Goal: Task Accomplishment & Management: Manage account settings

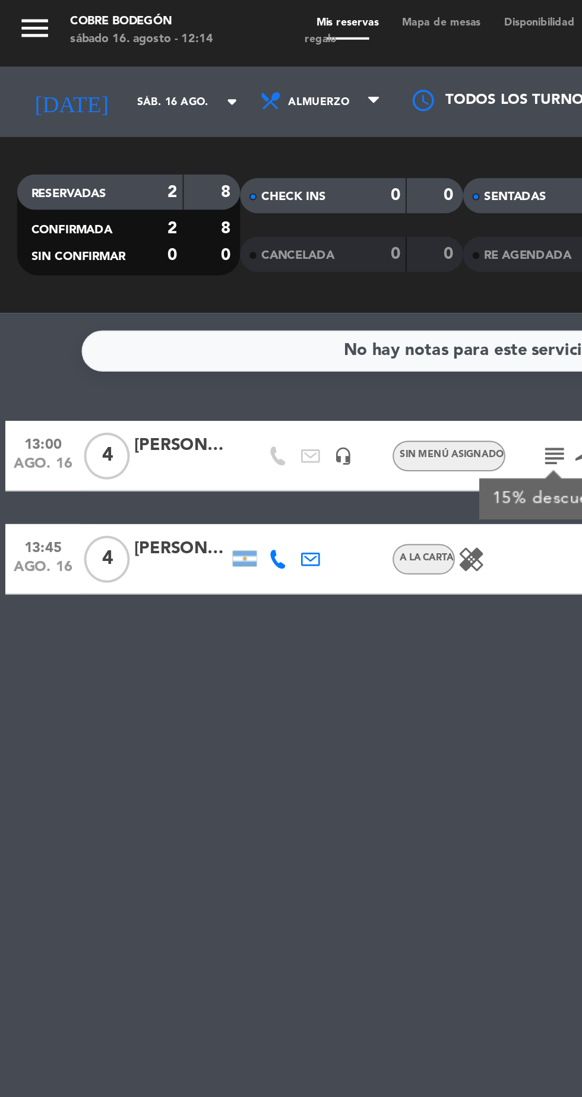
click at [81, 233] on div "[PERSON_NAME]" at bounding box center [91, 228] width 47 height 14
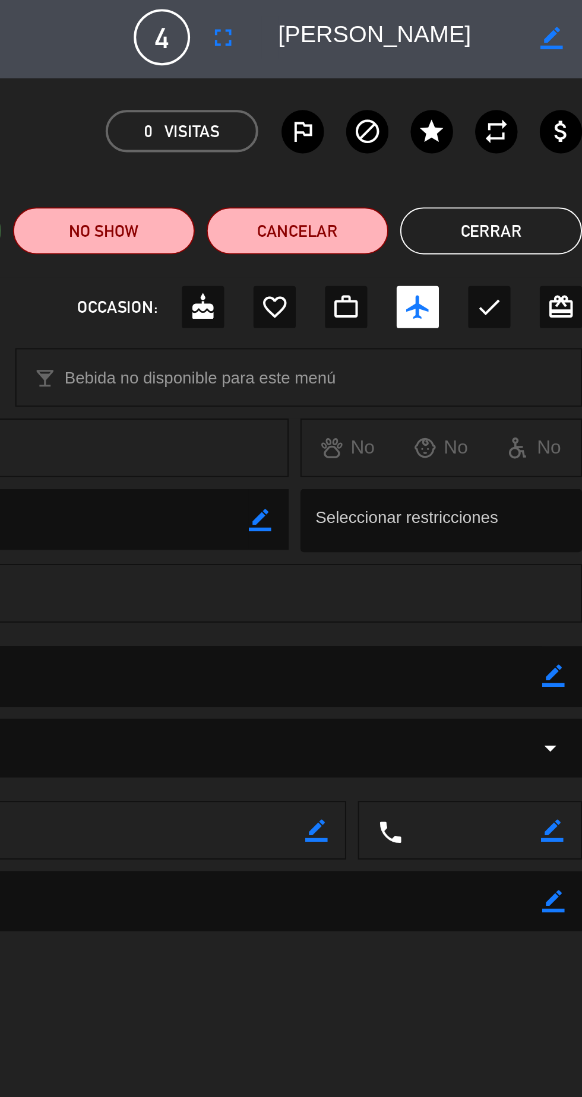
click at [518, 119] on button "Cerrar" at bounding box center [536, 119] width 92 height 24
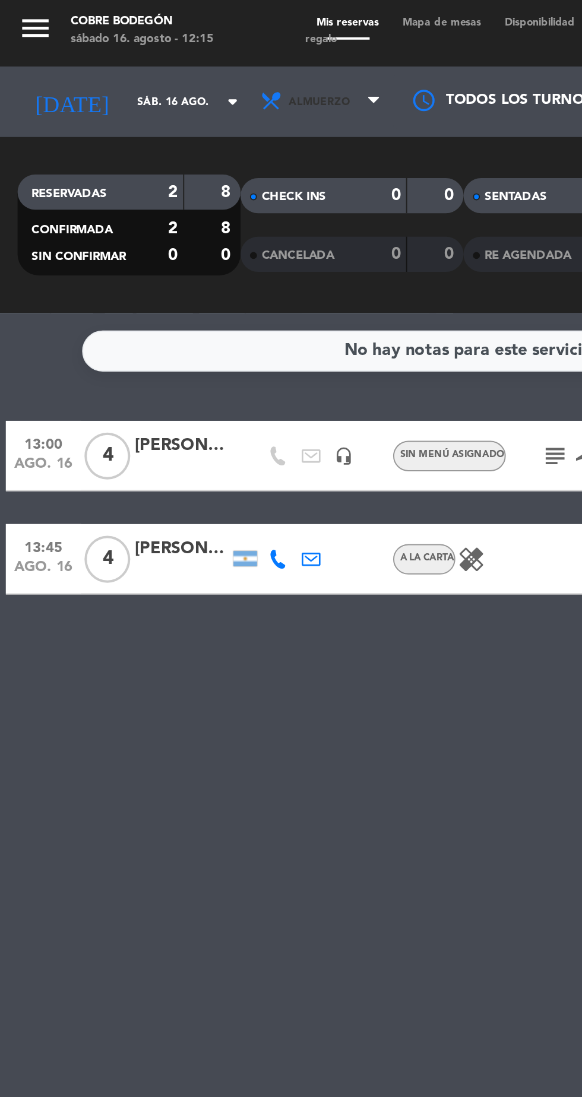
click at [157, 59] on span "Almuerzo" at bounding box center [163, 53] width 71 height 26
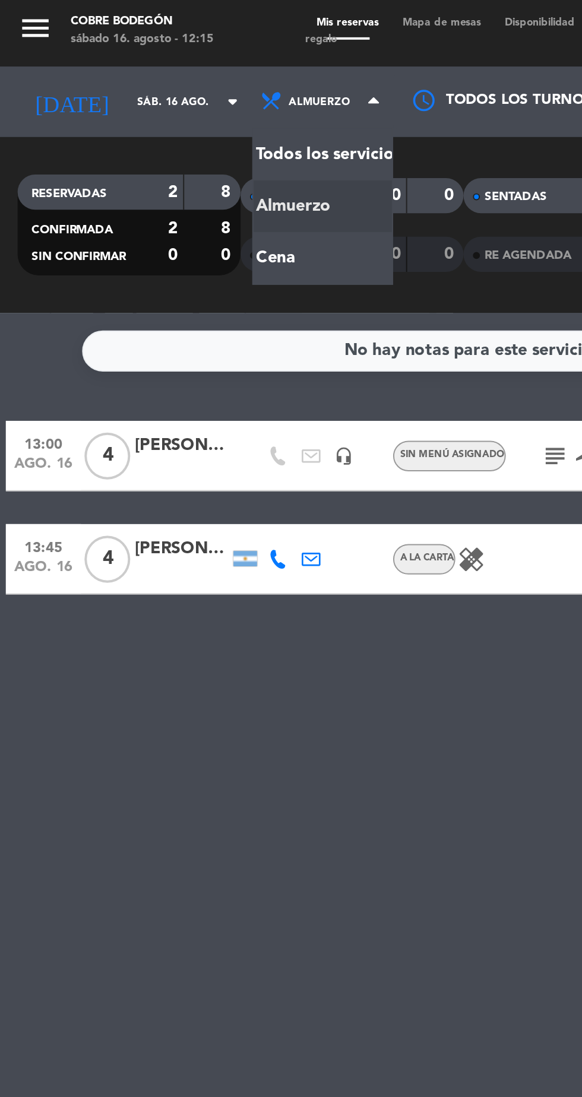
click at [174, 142] on div "menu Cobre Bodegón [DATE] 16. agosto - 12:15 Mis reservas Mapa de mesas Disponi…" at bounding box center [291, 80] width 582 height 160
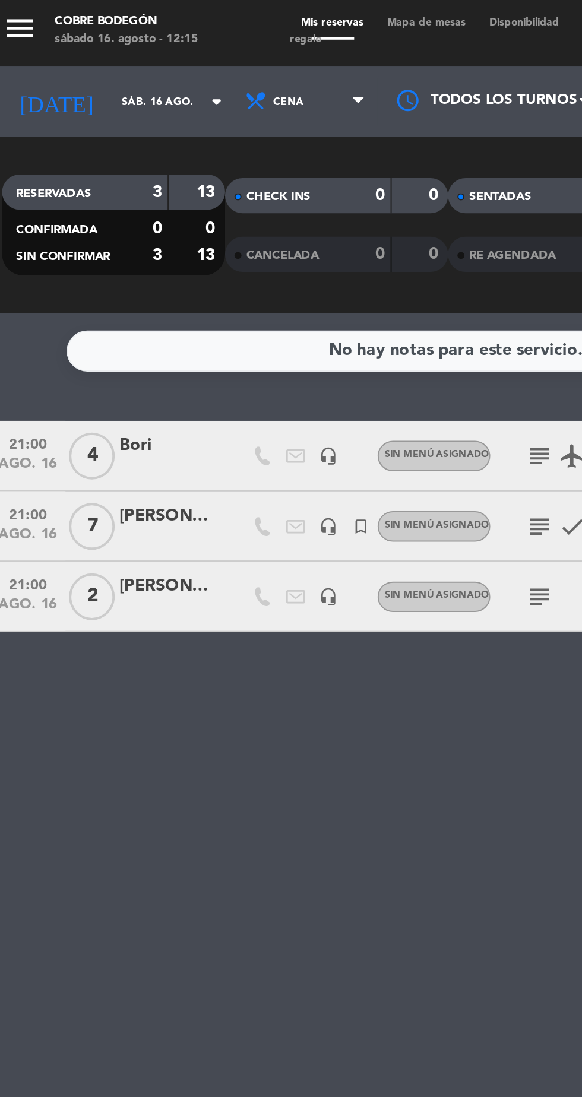
click at [57, 300] on span "2" at bounding box center [54, 304] width 23 height 24
click at [84, 297] on div "[PERSON_NAME]" at bounding box center [91, 299] width 47 height 14
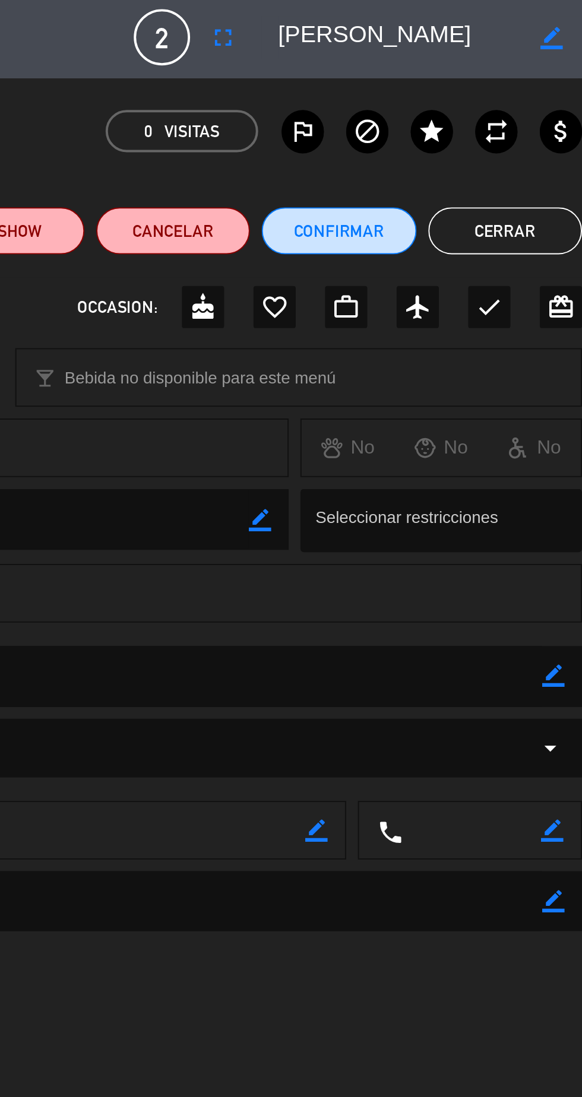
click at [377, 33] on span "2" at bounding box center [369, 21] width 28 height 28
click at [566, 26] on icon "border_color" at bounding box center [566, 20] width 11 height 11
click at [374, 28] on span "2" at bounding box center [369, 21] width 28 height 28
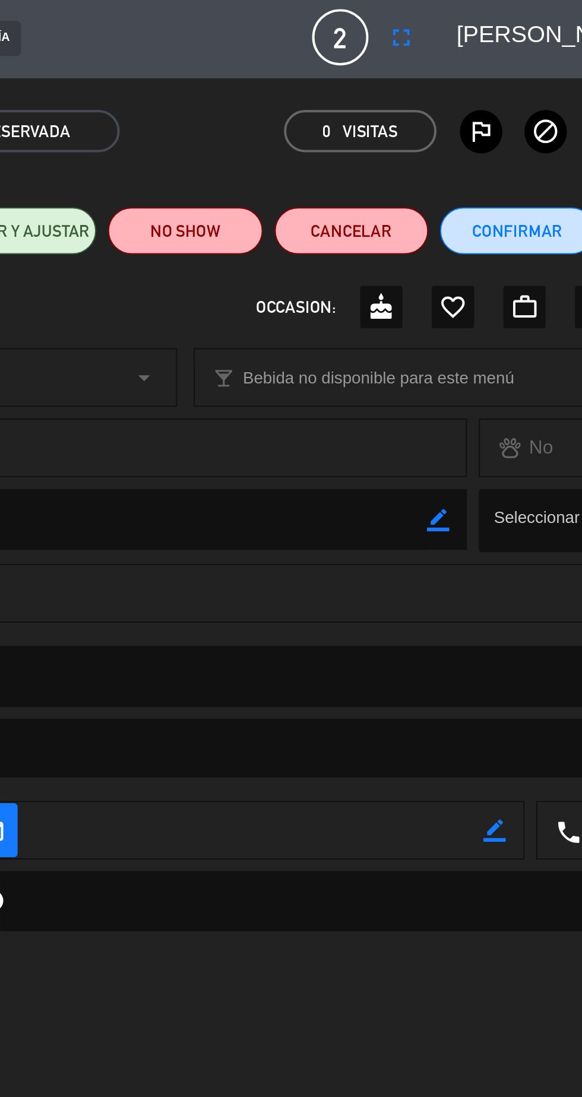
click at [407, 28] on button "fullscreen" at bounding box center [399, 20] width 21 height 21
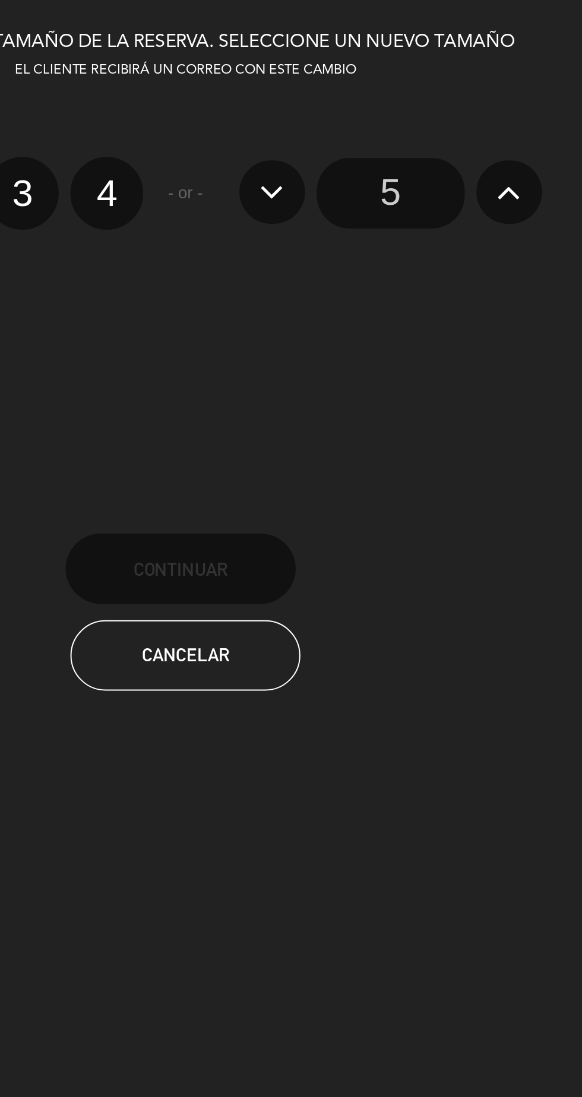
click at [257, 106] on label "4" at bounding box center [251, 99] width 37 height 37
click at [253, 93] on input "4" at bounding box center [250, 89] width 8 height 8
radio input "true"
radio input "false"
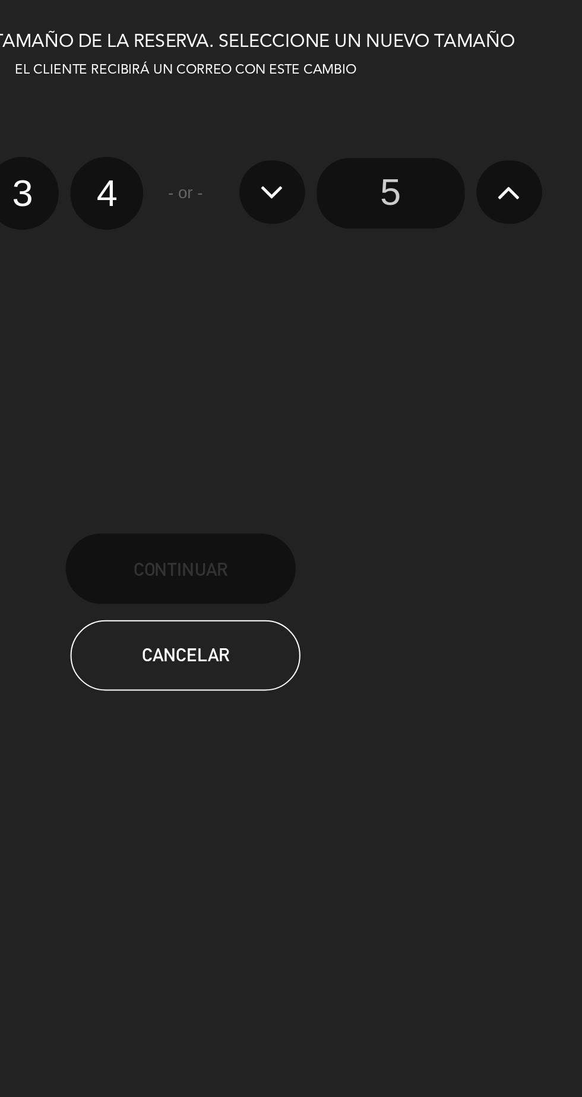
radio input "false"
radio input "true"
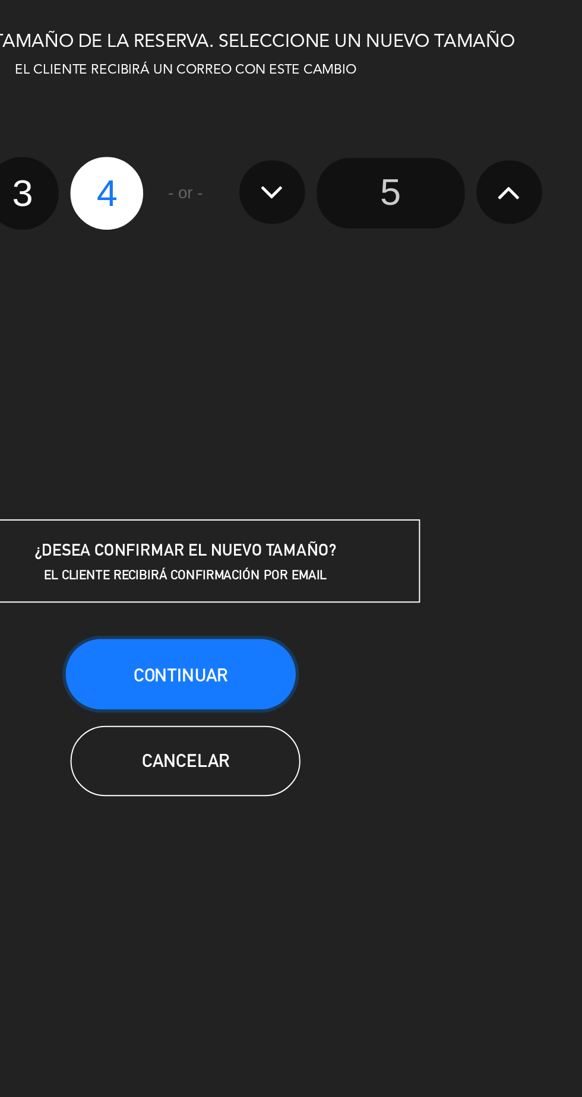
click at [305, 344] on span "Continuar" at bounding box center [288, 343] width 47 height 10
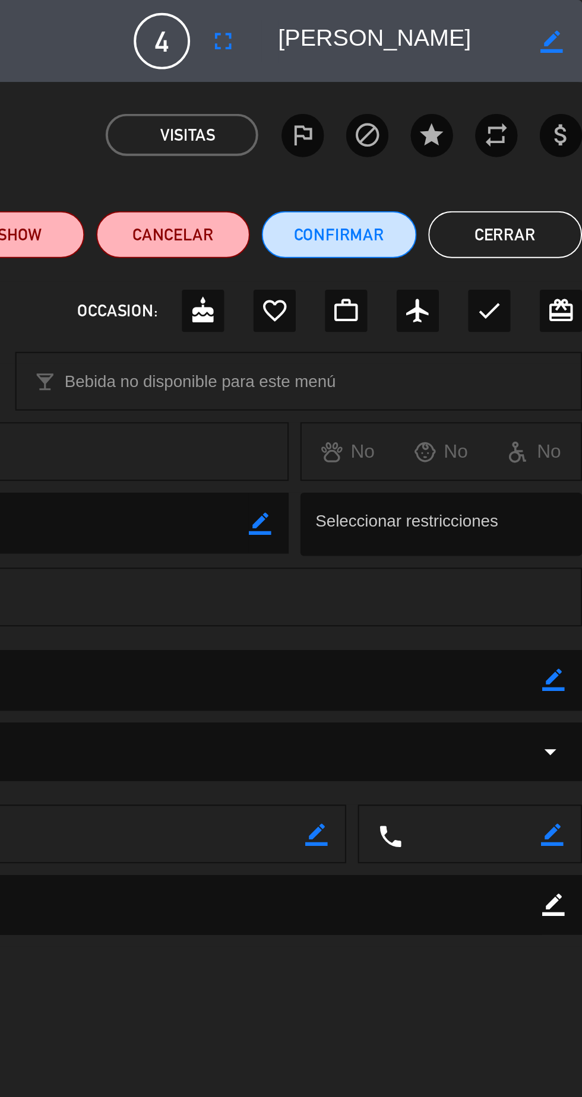
click at [542, 126] on button "Cerrar" at bounding box center [543, 119] width 78 height 24
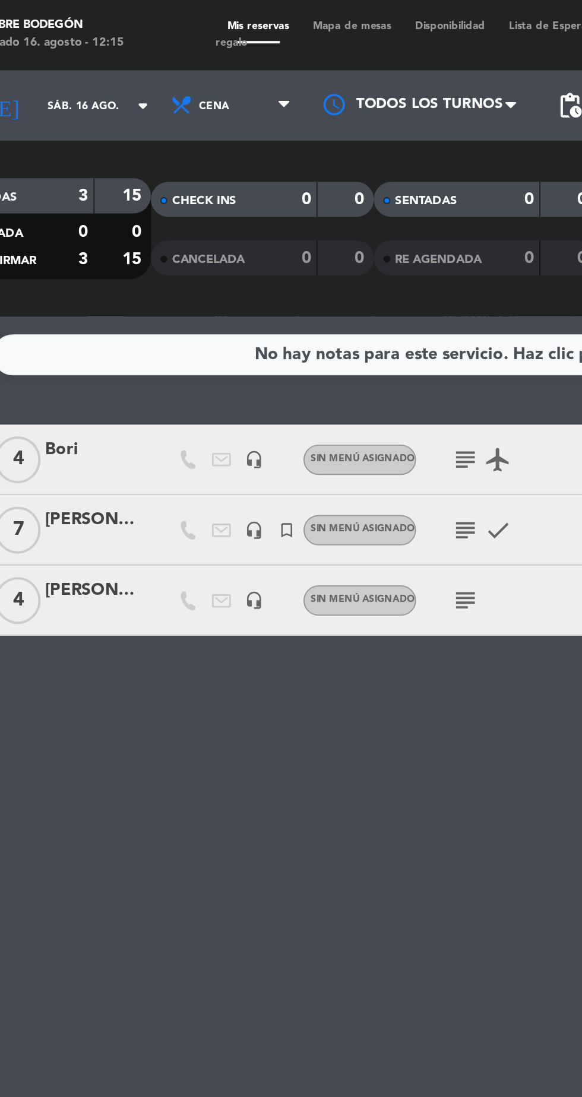
click at [284, 306] on icon "subject" at bounding box center [281, 304] width 14 height 14
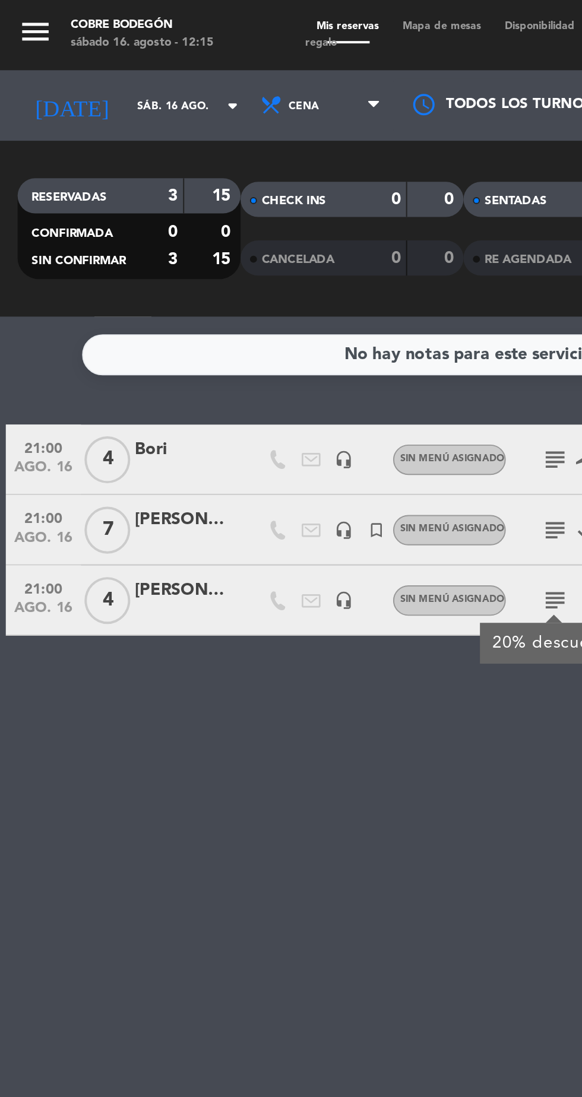
click at [31, 301] on span "21:00" at bounding box center [22, 297] width 30 height 14
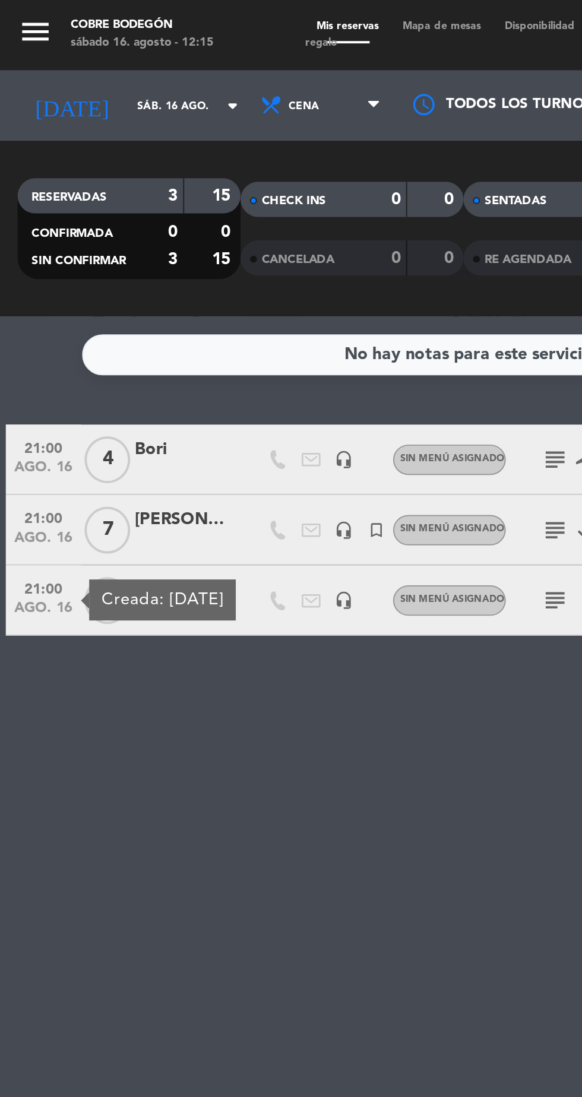
click at [128, 423] on div "No hay notas para este servicio. Haz clic para agregar una 21:00 [DATE] 4 Bori …" at bounding box center [291, 628] width 582 height 936
click at [89, 296] on div "[PERSON_NAME]" at bounding box center [91, 299] width 47 height 14
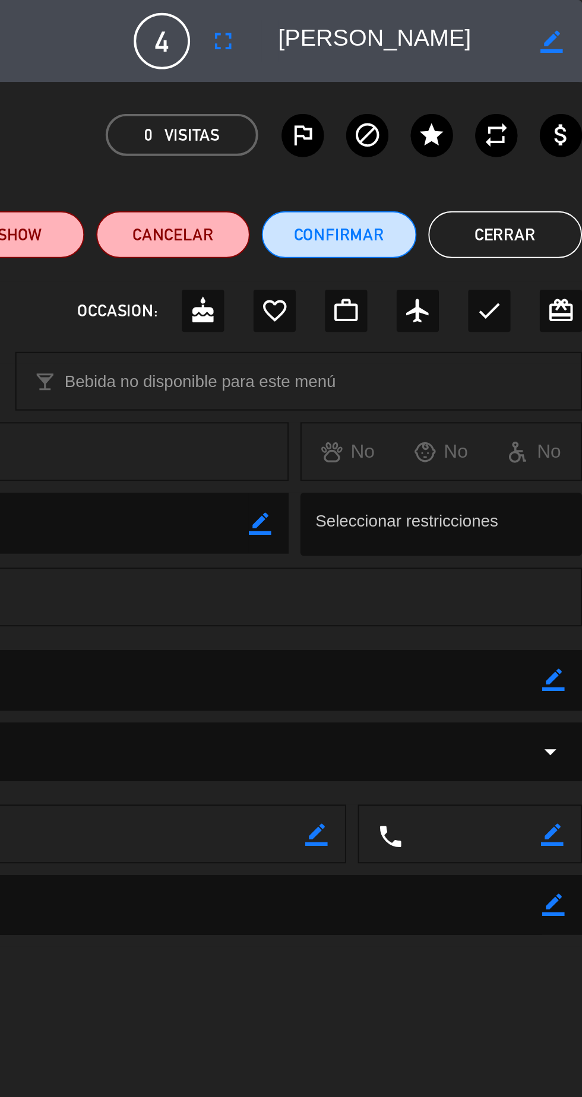
click at [496, 158] on icon "airplanemode_active" at bounding box center [498, 157] width 14 height 14
click at [560, 118] on button "Cerrar" at bounding box center [543, 119] width 78 height 24
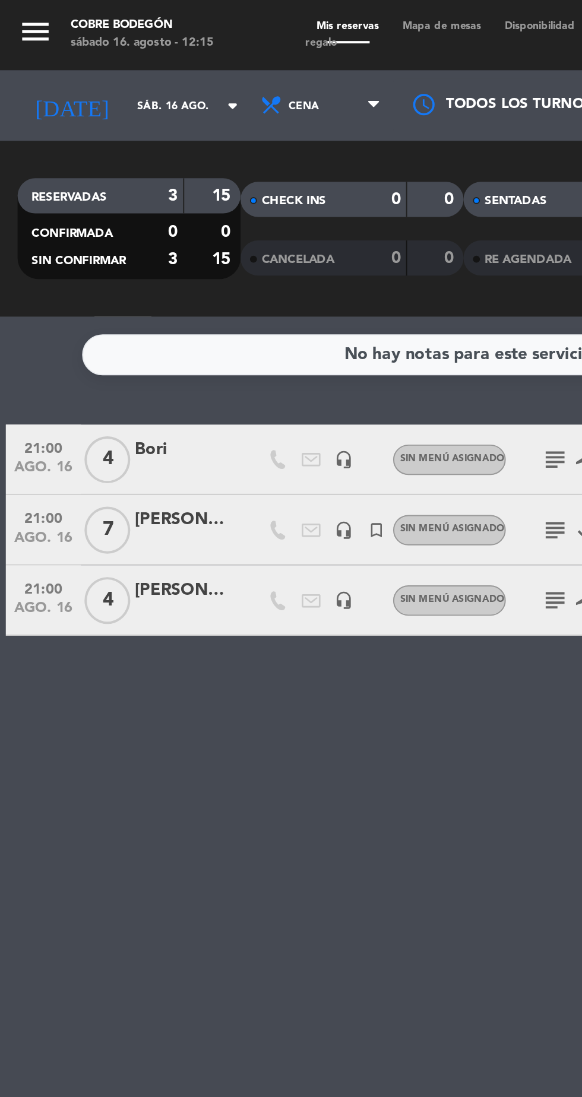
click at [82, 59] on input "sáb. 16 ago." at bounding box center [101, 54] width 75 height 18
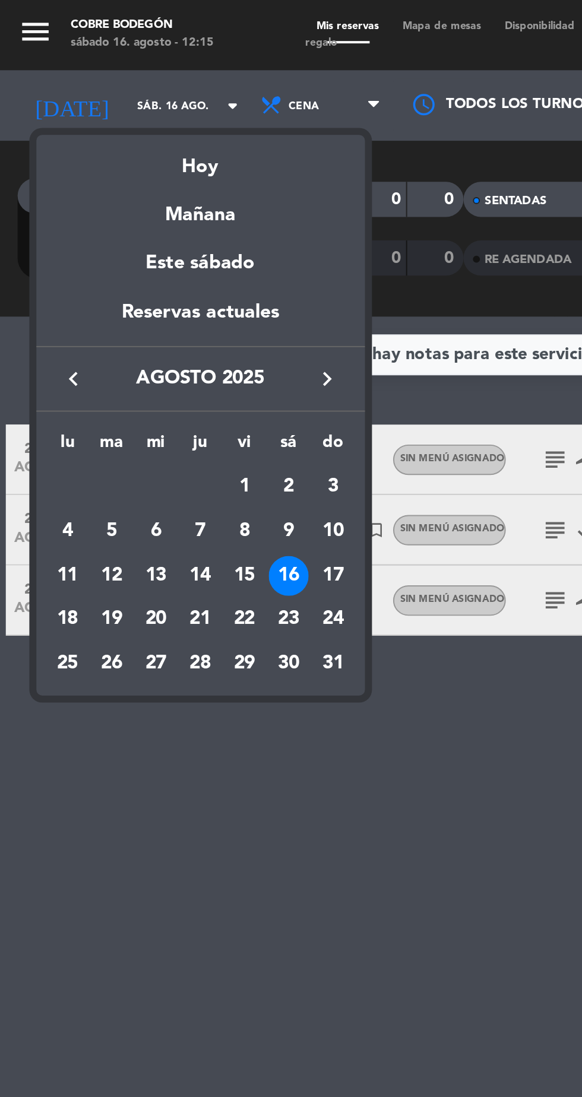
click at [94, 446] on div at bounding box center [291, 548] width 582 height 1097
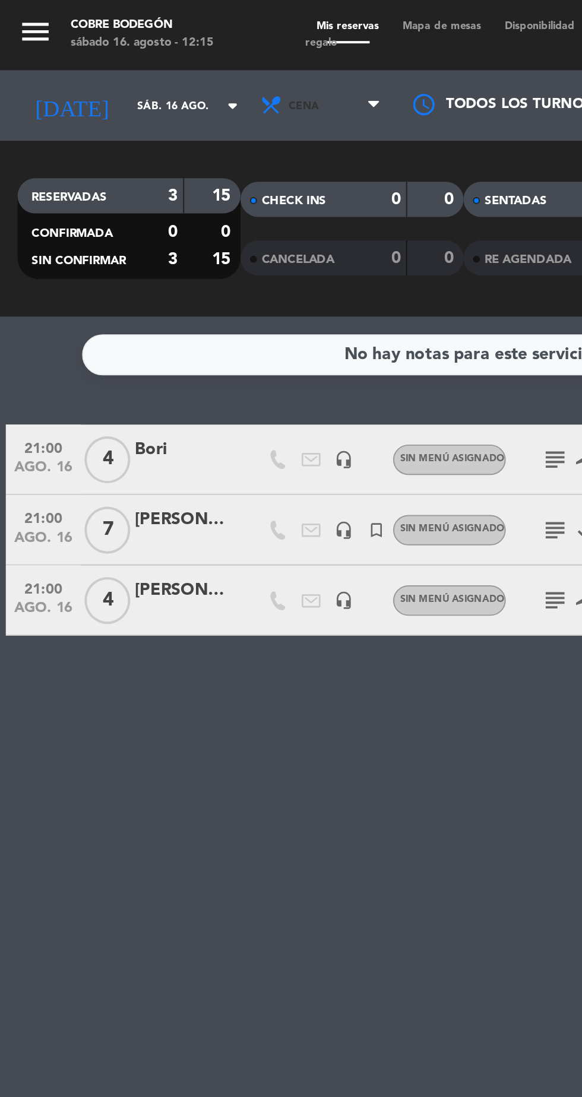
click at [175, 52] on span "Cena" at bounding box center [163, 53] width 71 height 26
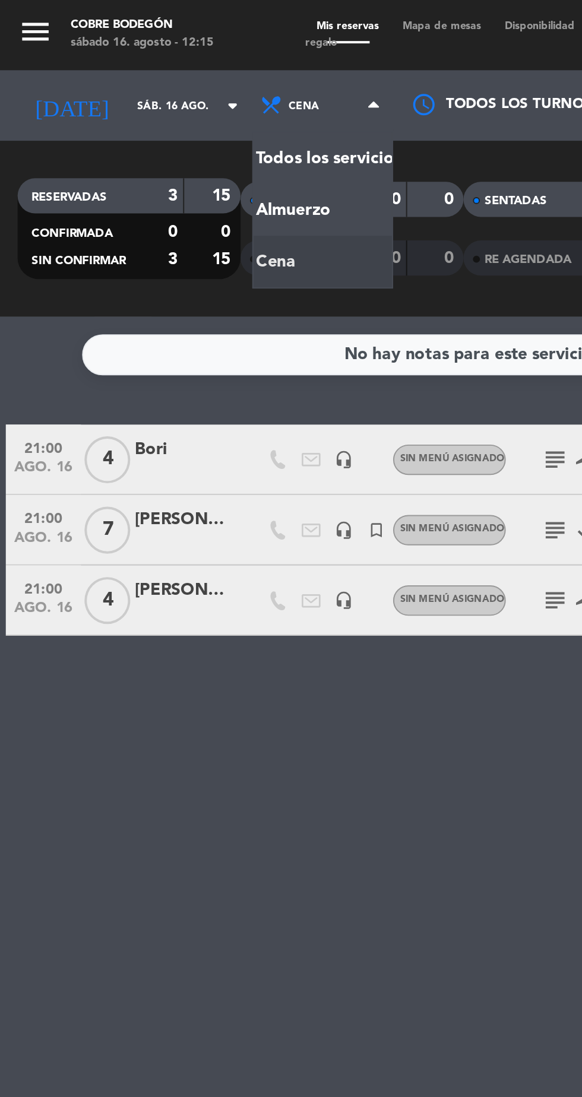
click at [174, 122] on div "menu Cobre Bodegón [DATE] 16. agosto - 12:15 Mis reservas Mapa de mesas Disponi…" at bounding box center [291, 80] width 582 height 160
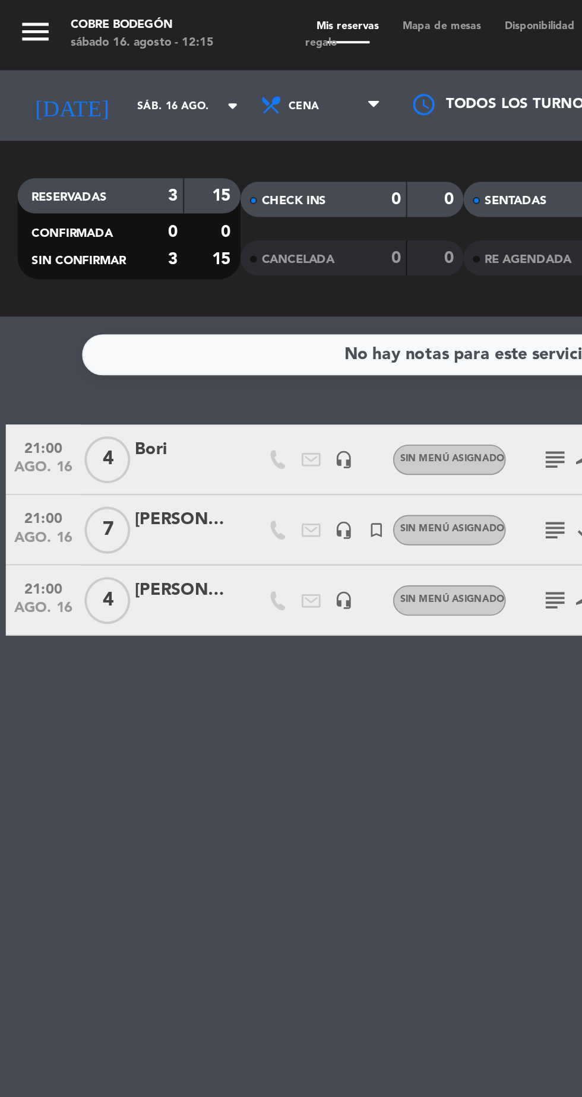
click at [186, 65] on span "Cena" at bounding box center [163, 53] width 71 height 26
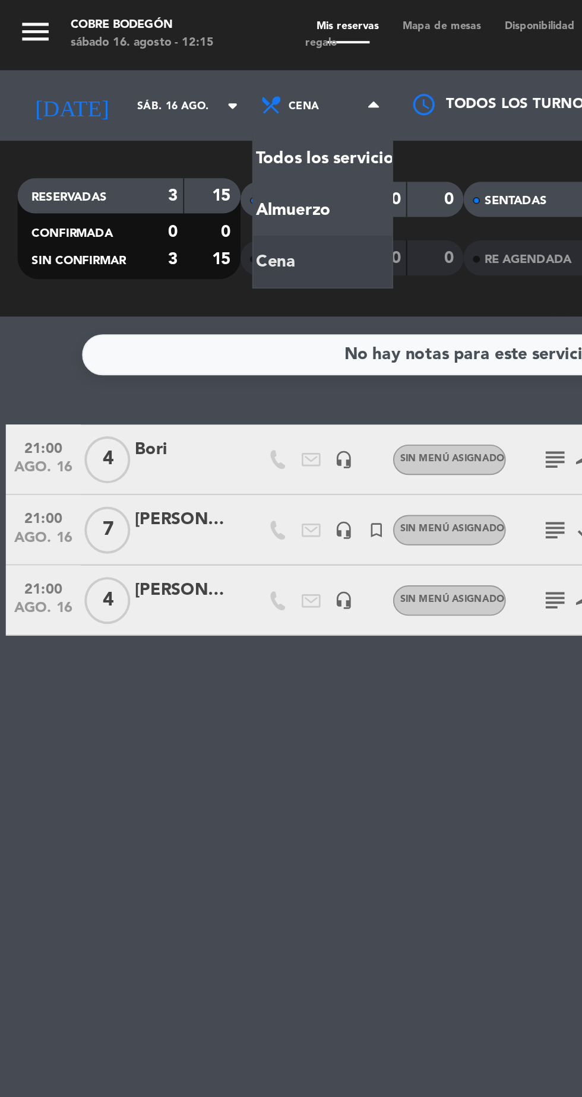
click at [149, 120] on div "menu Cobre Bodegón [DATE] 16. agosto - 12:15 Mis reservas Mapa de mesas Disponi…" at bounding box center [291, 80] width 582 height 160
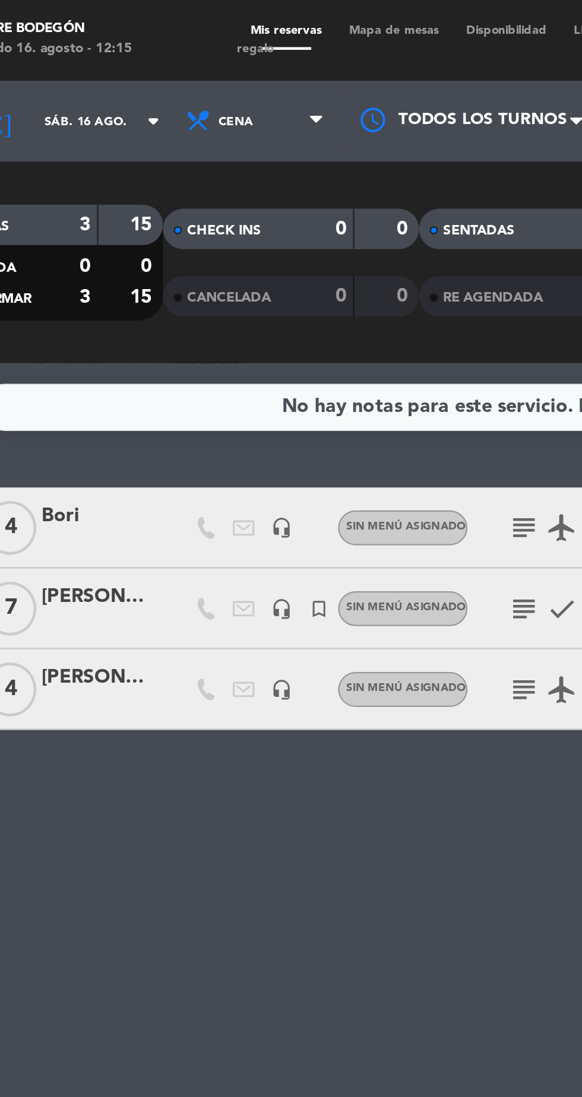
click at [177, 64] on span "Cena" at bounding box center [163, 53] width 71 height 26
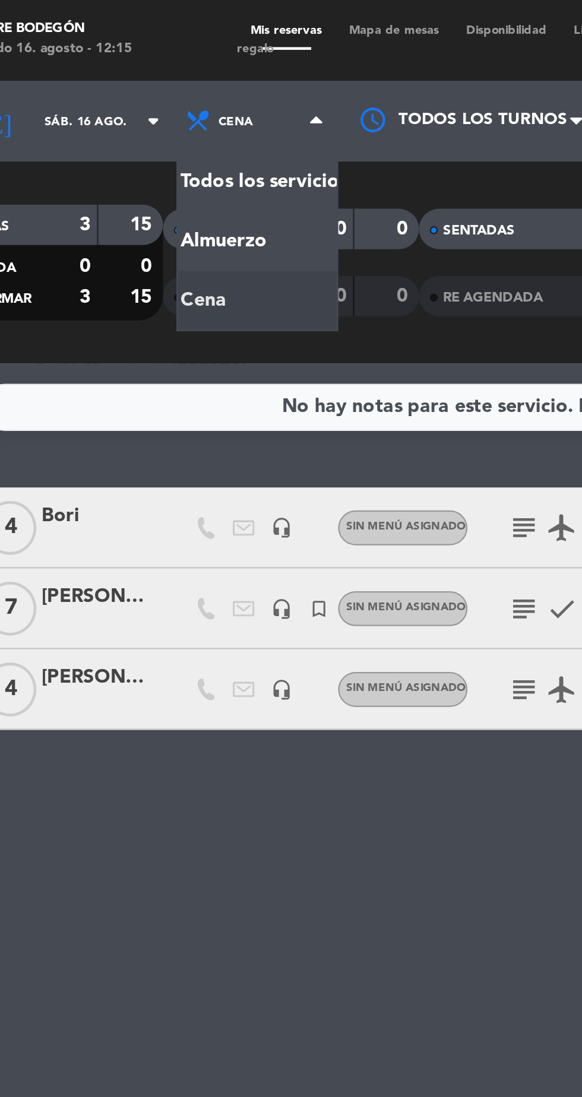
click at [167, 114] on div "menu Cobre Bodegón [DATE] 16. agosto - 12:15 Mis reservas Mapa de mesas Disponi…" at bounding box center [291, 80] width 582 height 160
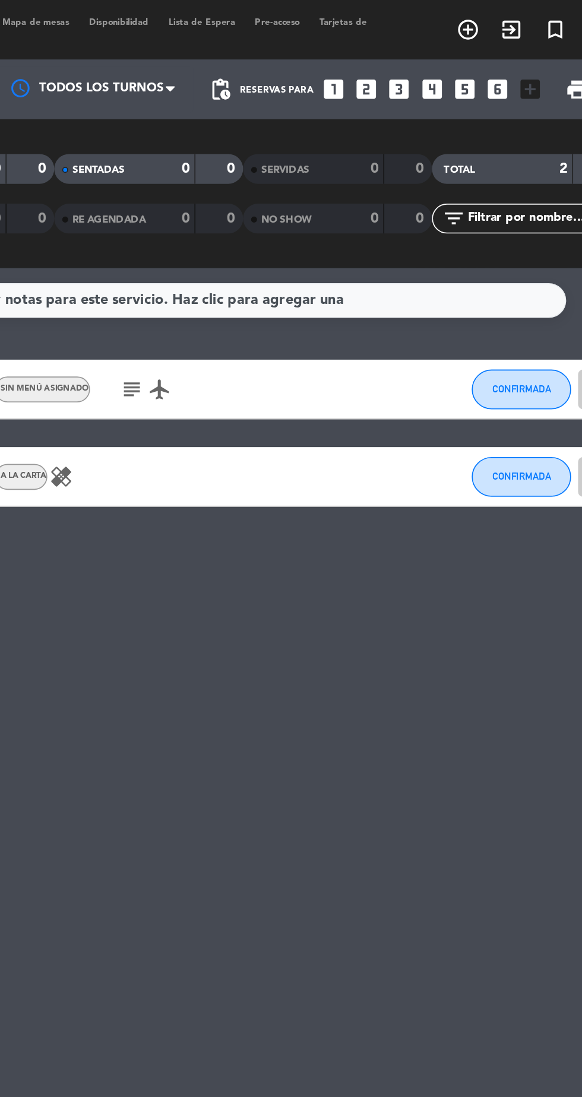
click at [278, 238] on icon "subject" at bounding box center [281, 233] width 14 height 14
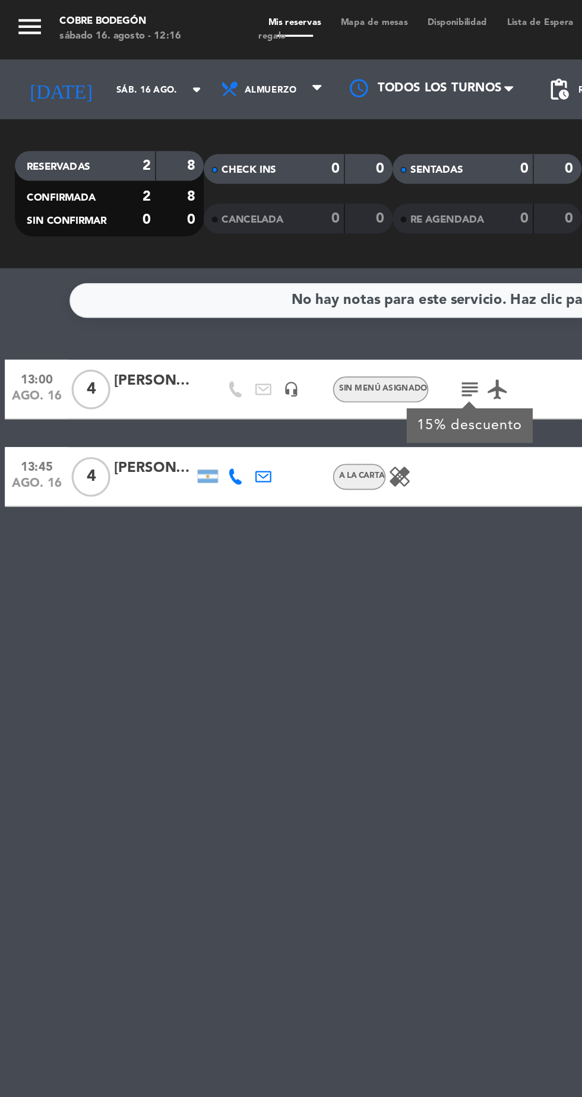
click at [50, 240] on span "4" at bounding box center [54, 233] width 23 height 24
click at [88, 230] on div "[PERSON_NAME]" at bounding box center [91, 228] width 47 height 14
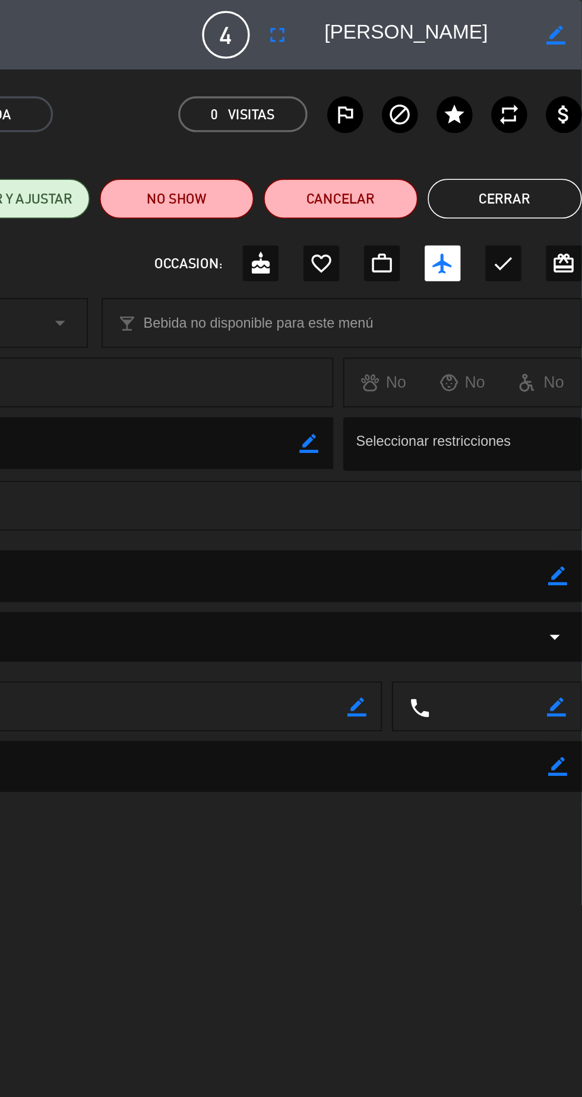
click at [534, 126] on button "Cerrar" at bounding box center [536, 119] width 92 height 24
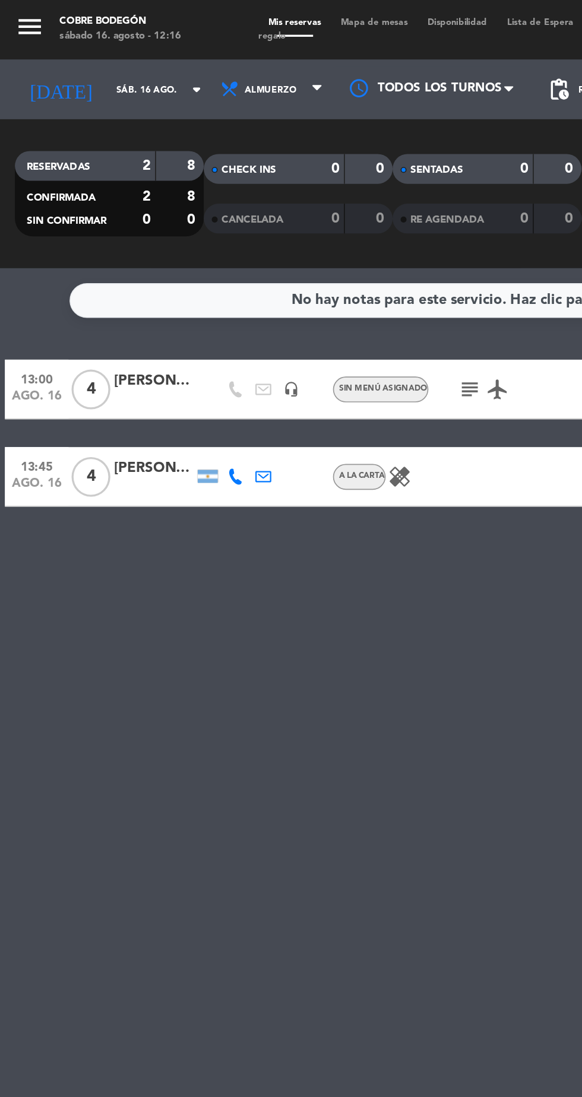
click at [296, 236] on icon "airplanemode_active" at bounding box center [297, 233] width 14 height 14
click at [279, 239] on icon "subject" at bounding box center [281, 233] width 14 height 14
click at [91, 235] on div at bounding box center [91, 238] width 47 height 9
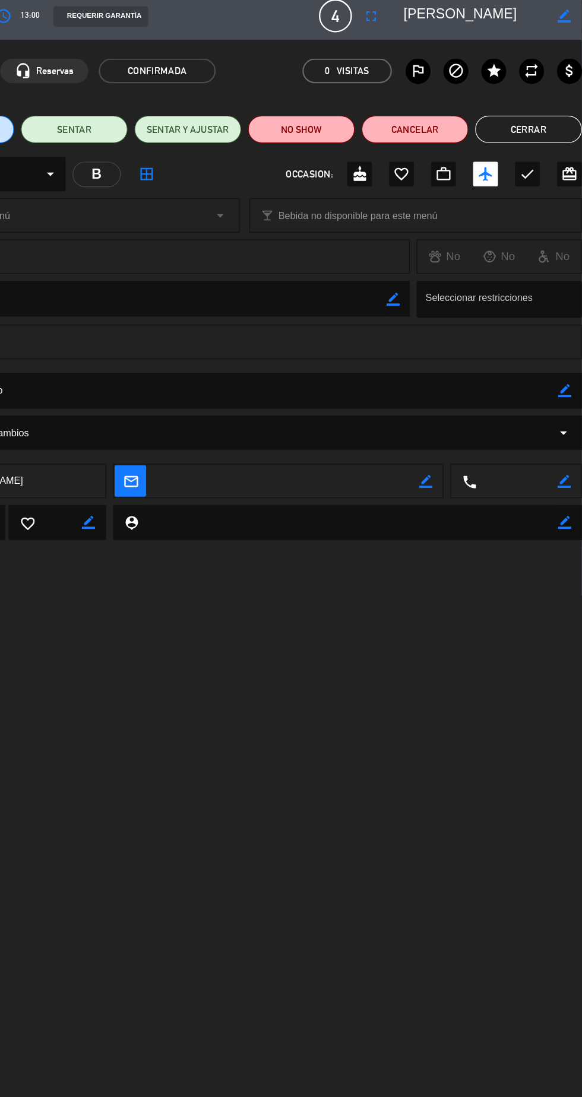
click at [566, 344] on icon "border_color" at bounding box center [566, 343] width 11 height 11
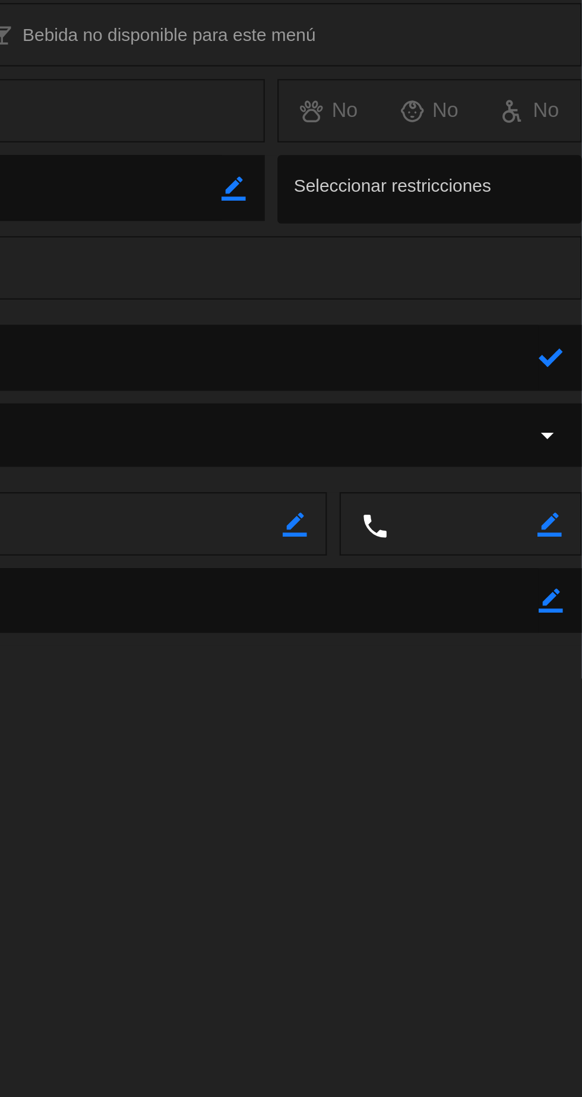
type textarea "15% descuento. Cunpleaños"
click at [571, 348] on icon at bounding box center [566, 343] width 11 height 11
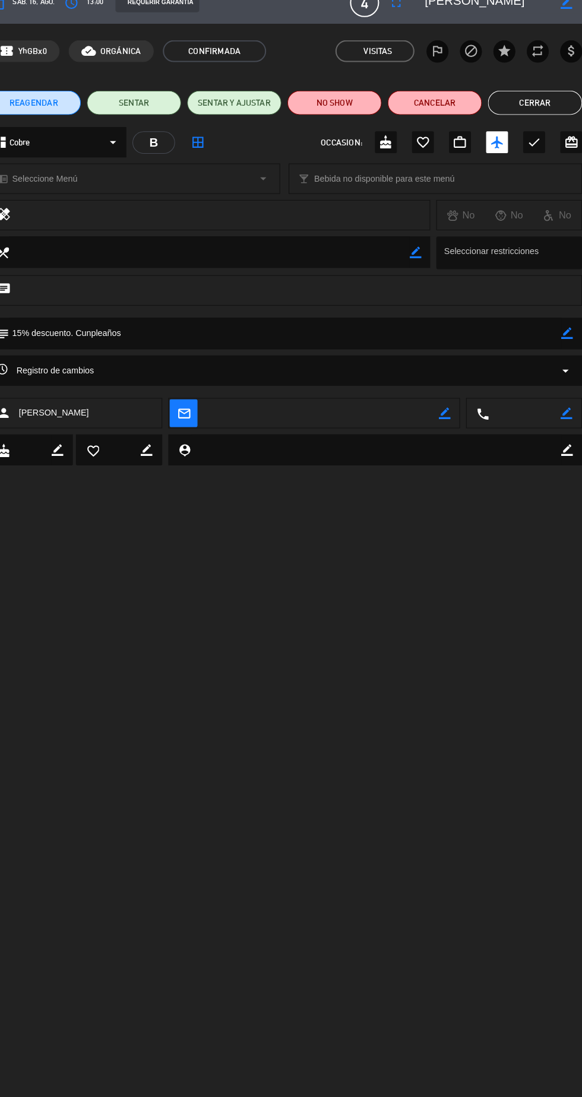
click at [531, 119] on button "Cerrar" at bounding box center [536, 119] width 92 height 24
